Goal: Information Seeking & Learning: Learn about a topic

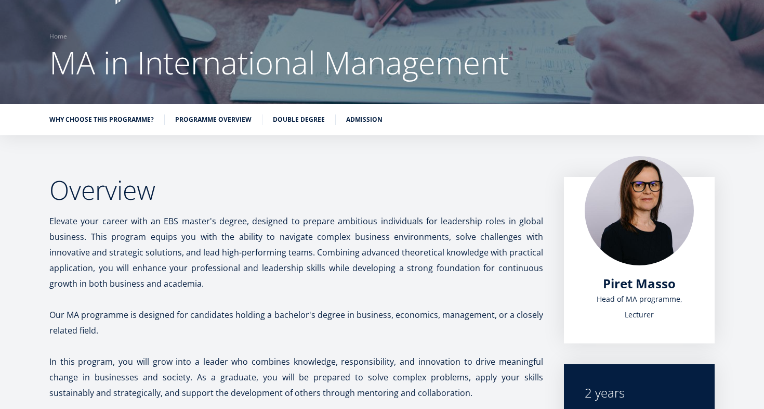
scroll to position [79, 0]
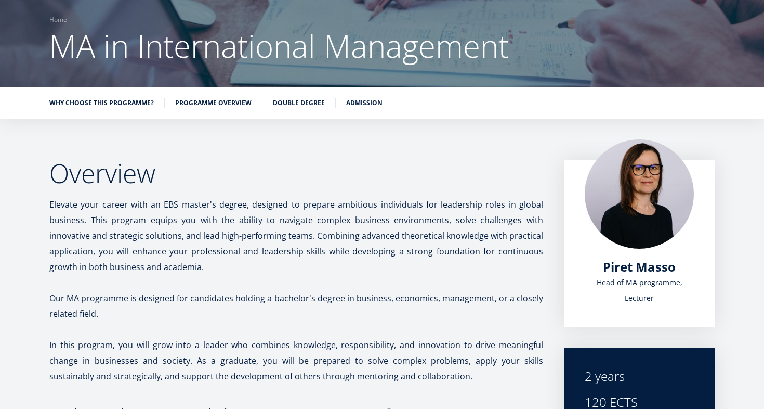
click at [224, 95] on div "Why choose this programme? Programme overview Double Degree Admission" at bounding box center [382, 102] width 764 height 31
click at [224, 100] on link "Programme overview" at bounding box center [213, 102] width 76 height 10
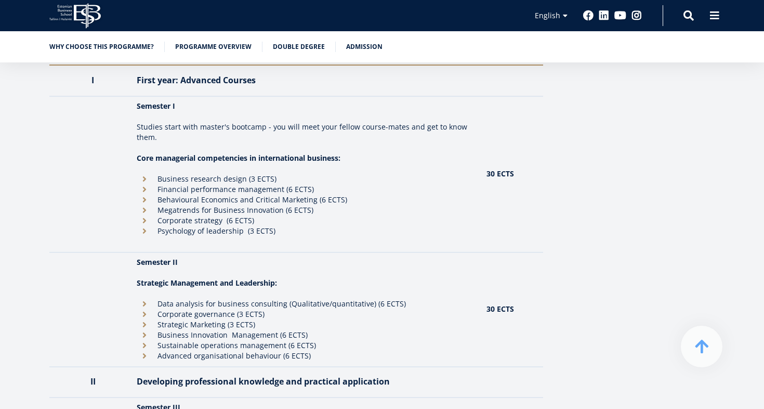
scroll to position [938, 0]
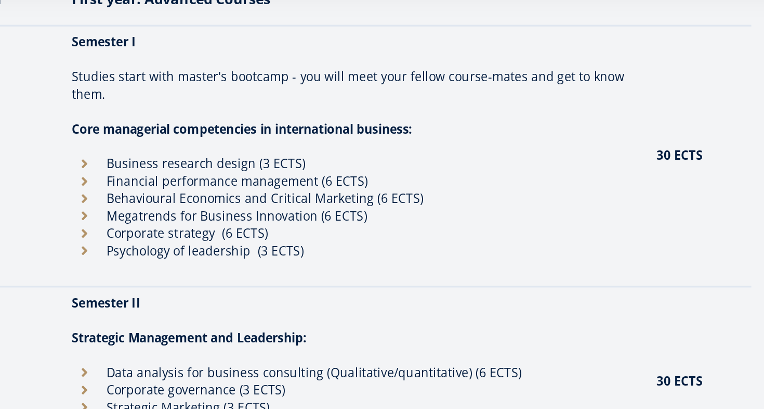
click at [189, 168] on li "Business research design (3 ECTS)" at bounding box center [306, 168] width 339 height 10
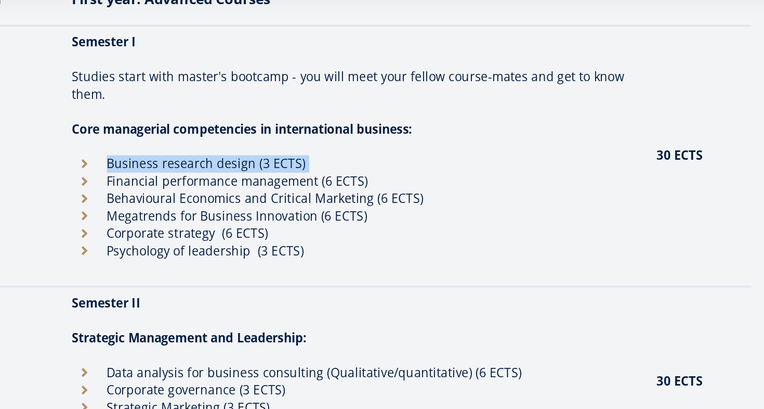
click at [189, 168] on li "Business research design (3 ECTS)" at bounding box center [306, 168] width 339 height 10
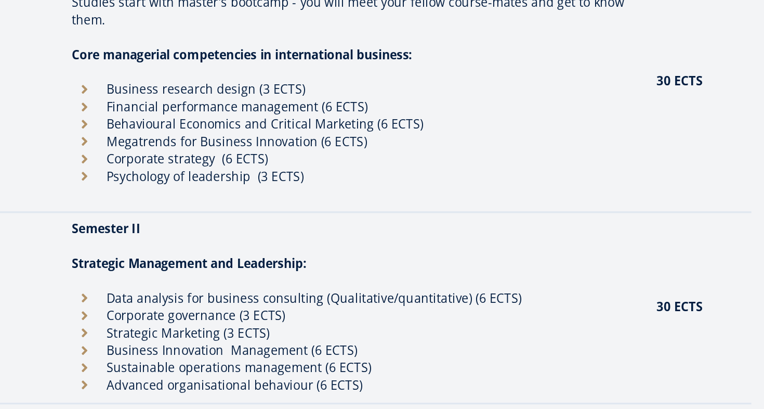
click at [202, 293] on li "Data analysis for business consulting (Qualitative/quantitative) (6 ECTS)" at bounding box center [306, 293] width 339 height 10
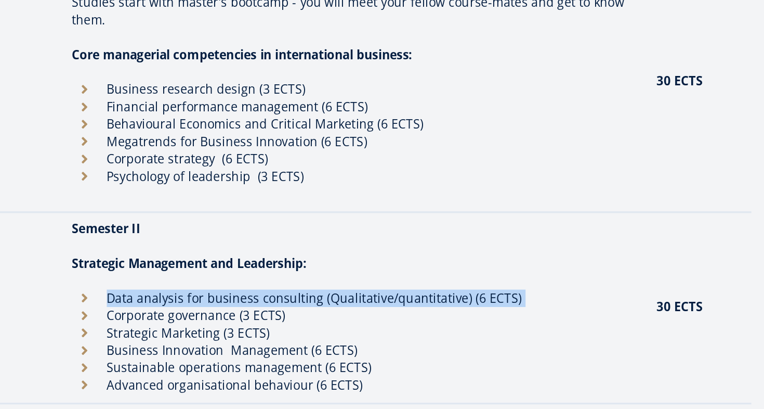
click at [202, 293] on li "Data analysis for business consulting (Qualitative/quantitative) (6 ECTS)" at bounding box center [306, 293] width 339 height 10
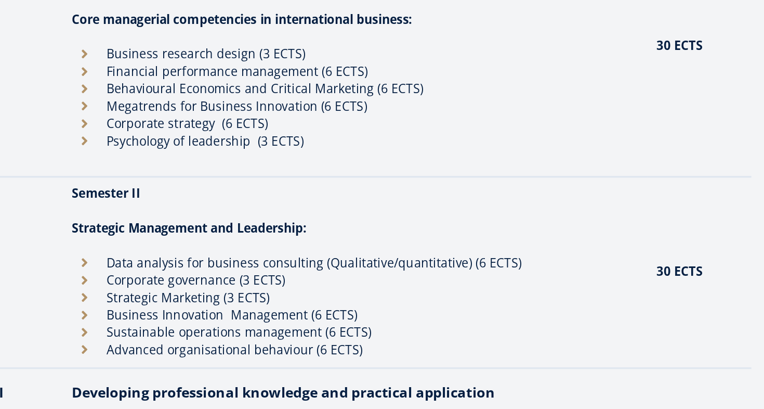
click at [185, 164] on li "Business research design (3 ECTS)" at bounding box center [306, 168] width 339 height 10
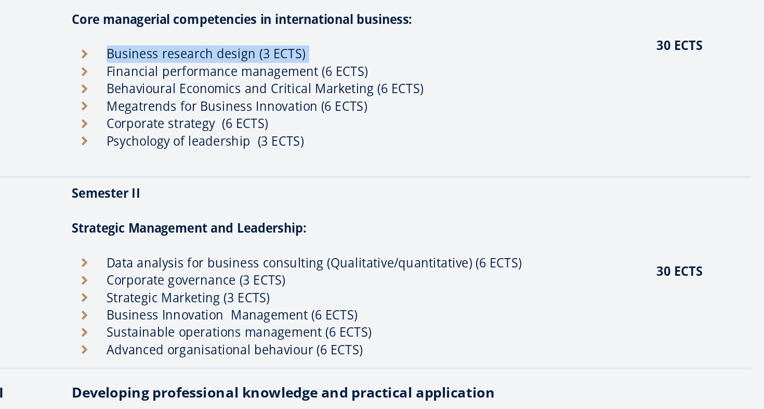
click at [185, 164] on li "Business research design (3 ECTS)" at bounding box center [306, 168] width 339 height 10
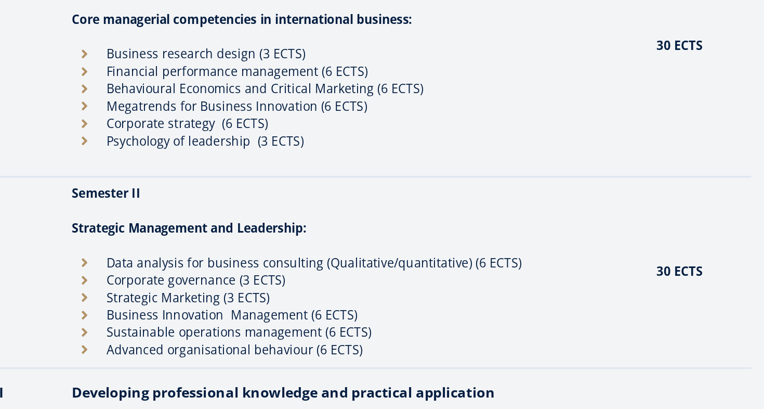
click at [203, 291] on li "Data analysis for business consulting (Qualitative/quantitative) (6 ECTS)" at bounding box center [306, 293] width 339 height 10
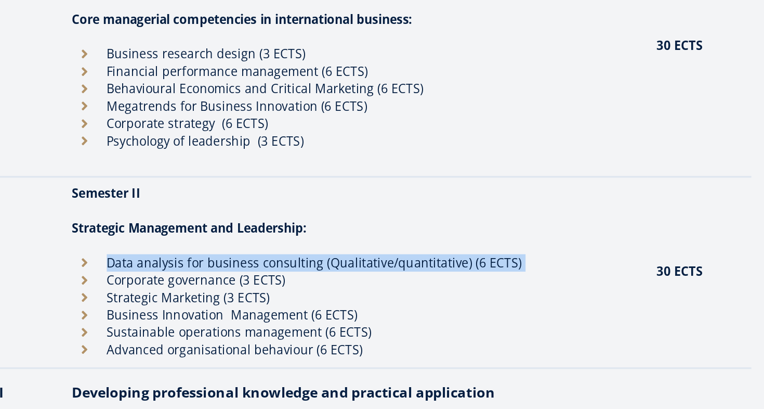
click at [203, 291] on li "Data analysis for business consulting (Qualitative/quantitative) (6 ECTS)" at bounding box center [306, 293] width 339 height 10
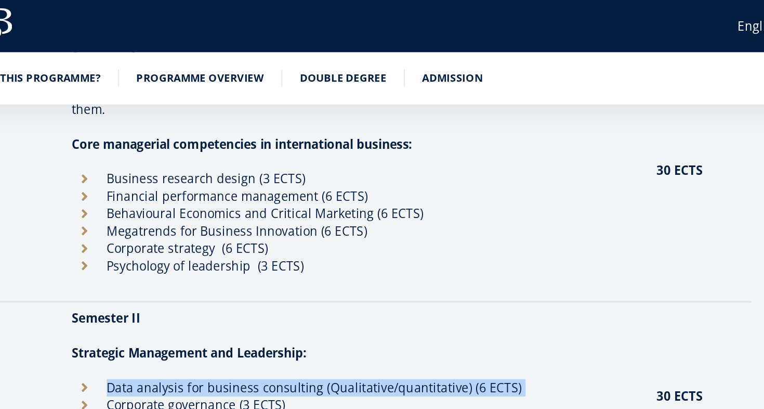
scroll to position [998, 0]
